Goal: Task Accomplishment & Management: Complete application form

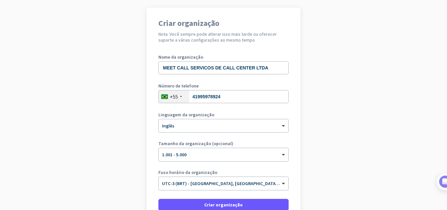
scroll to position [65, 0]
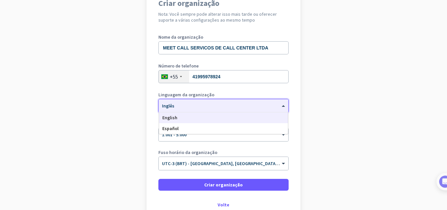
click at [241, 111] on div "× Inglês" at bounding box center [223, 105] width 129 height 13
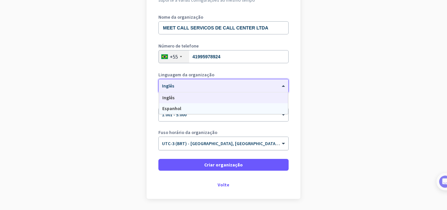
scroll to position [107, 0]
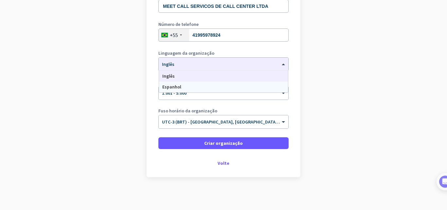
click at [124, 76] on app-onboarding-organization "Criar organização Nota: Você sempre pode alterar isso mais tarde ou oferecer su…" at bounding box center [223, 77] width 447 height 263
click at [186, 59] on div "× Inglês" at bounding box center [223, 64] width 129 height 13
click at [163, 86] on font "Espanhol" at bounding box center [171, 87] width 19 height 6
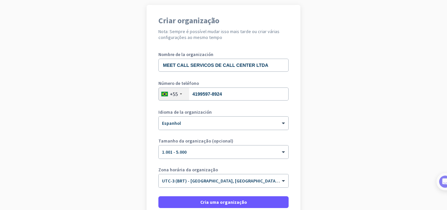
scroll to position [107, 0]
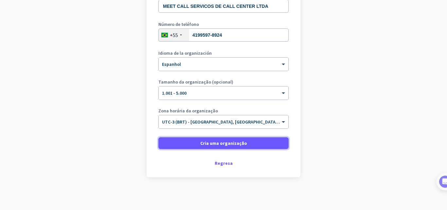
click at [229, 144] on font "Cria uma organização" at bounding box center [223, 143] width 47 height 6
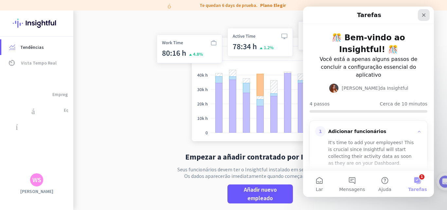
click at [421, 18] on div "Fechar" at bounding box center [423, 15] width 12 height 12
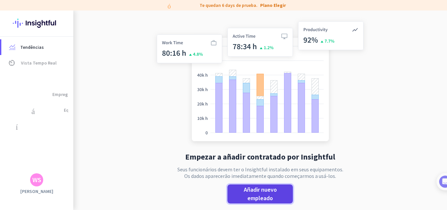
drag, startPoint x: 278, startPoint y: 199, endPoint x: 239, endPoint y: 190, distance: 40.4
click at [239, 190] on span "Añadir nuevo empleado" at bounding box center [259, 193] width 55 height 17
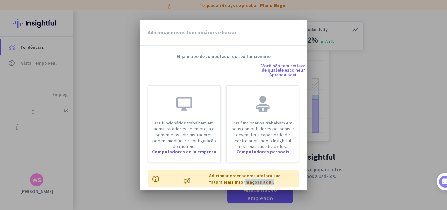
scroll to position [5, 0]
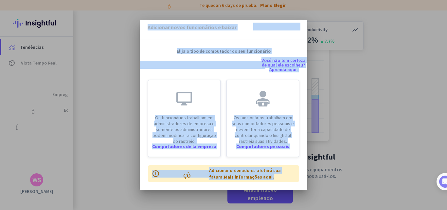
click at [263, 194] on div "Adicionar novos funcionários e baixar fechar Elija o tipo de computador do seu …" at bounding box center [223, 105] width 447 height 210
click at [370, 116] on div at bounding box center [223, 105] width 447 height 210
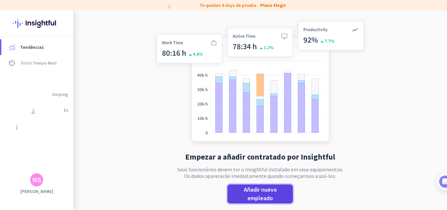
click at [263, 195] on font "Añadir nuevo empleado" at bounding box center [260, 193] width 33 height 16
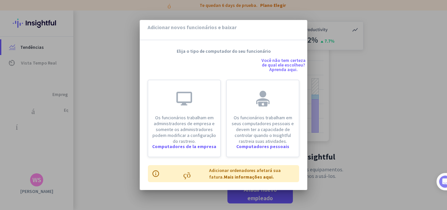
click at [380, 120] on div at bounding box center [223, 105] width 447 height 210
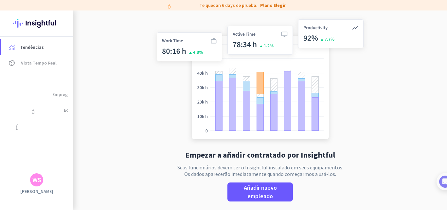
scroll to position [0, 0]
